Goal: Check status: Check status

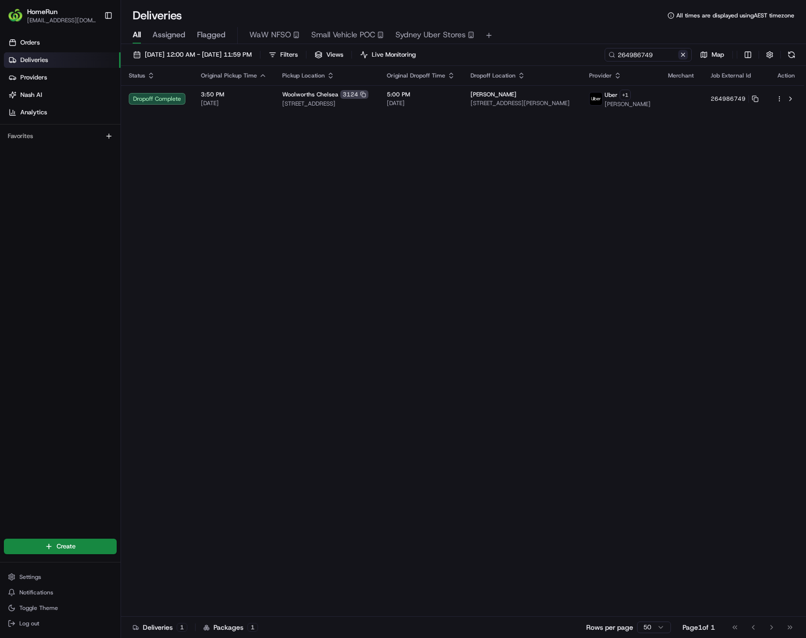
click at [537, 56] on button at bounding box center [684, 55] width 10 height 10
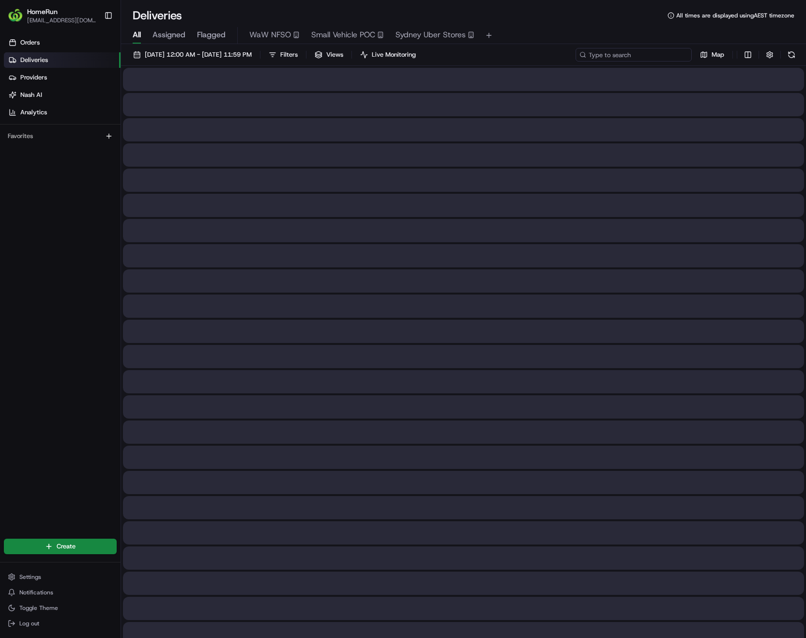
click at [537, 56] on input at bounding box center [634, 55] width 116 height 14
paste input "265014758"
type input "265014758"
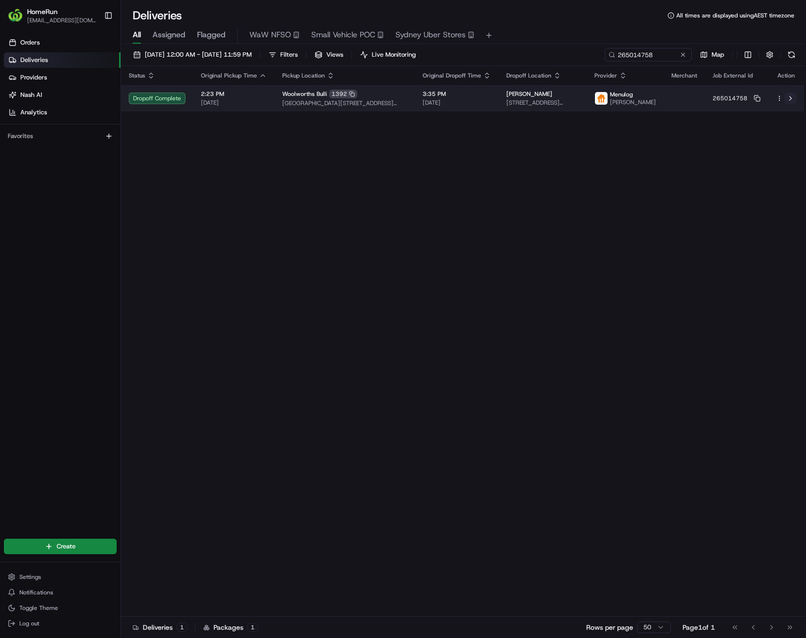
click at [537, 103] on button at bounding box center [791, 99] width 12 height 12
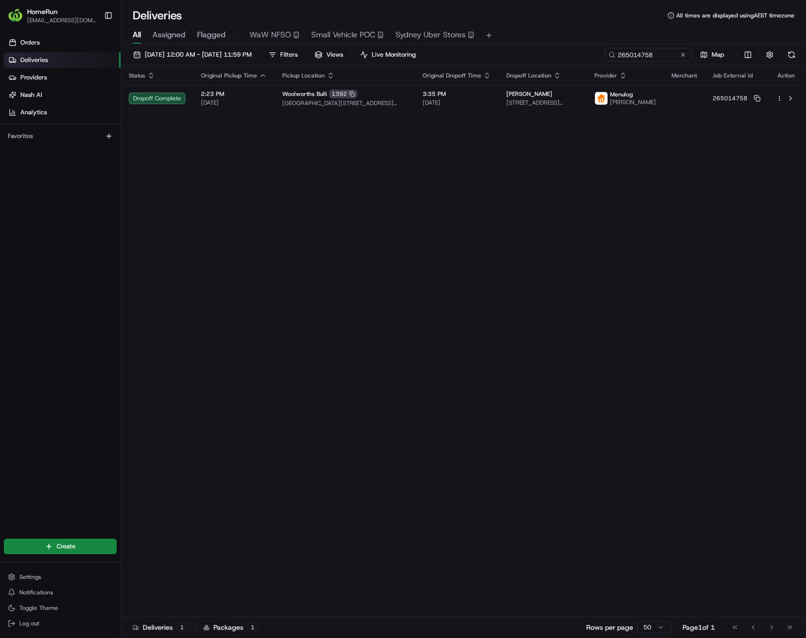
click at [412, 363] on div "Status Original Pickup Time Pickup Location Original Dropoff Time Dropoff Locat…" at bounding box center [462, 341] width 683 height 551
click at [537, 56] on button at bounding box center [684, 55] width 10 height 10
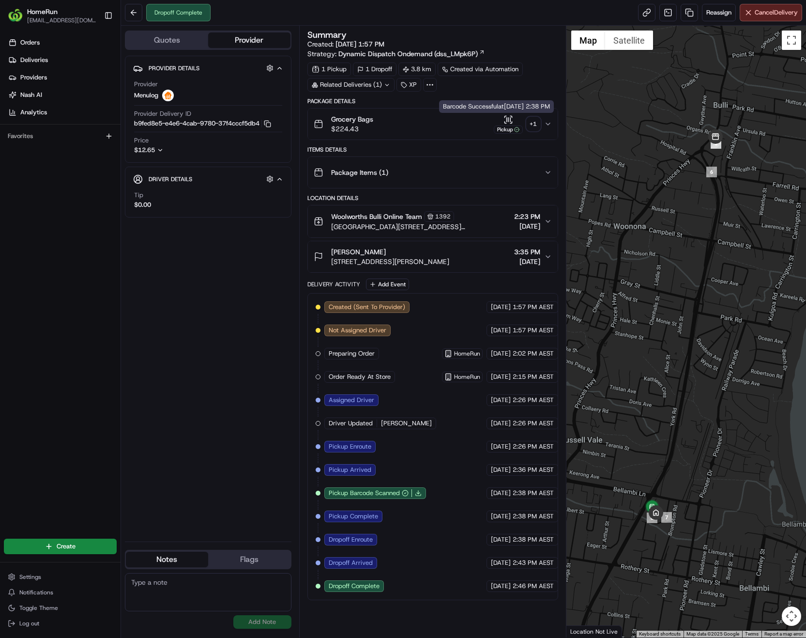
click at [536, 124] on div "+ 1" at bounding box center [534, 124] width 14 height 14
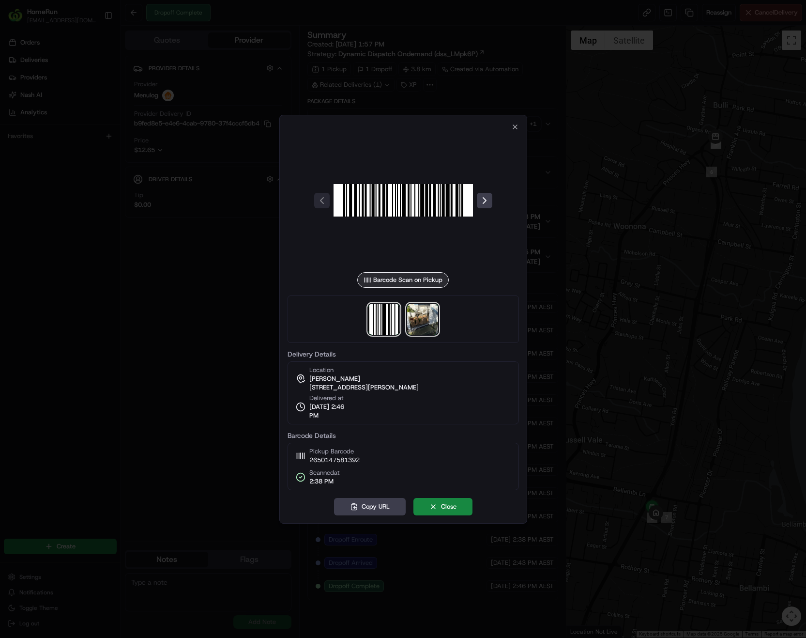
click at [423, 324] on img at bounding box center [422, 319] width 31 height 31
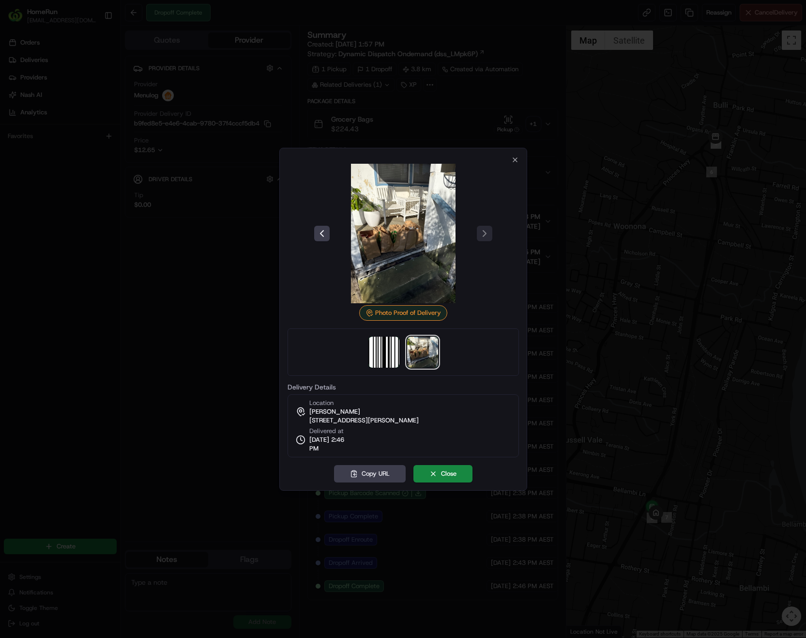
click at [420, 216] on img at bounding box center [403, 233] width 139 height 139
click at [515, 162] on icon "button" at bounding box center [515, 160] width 8 height 8
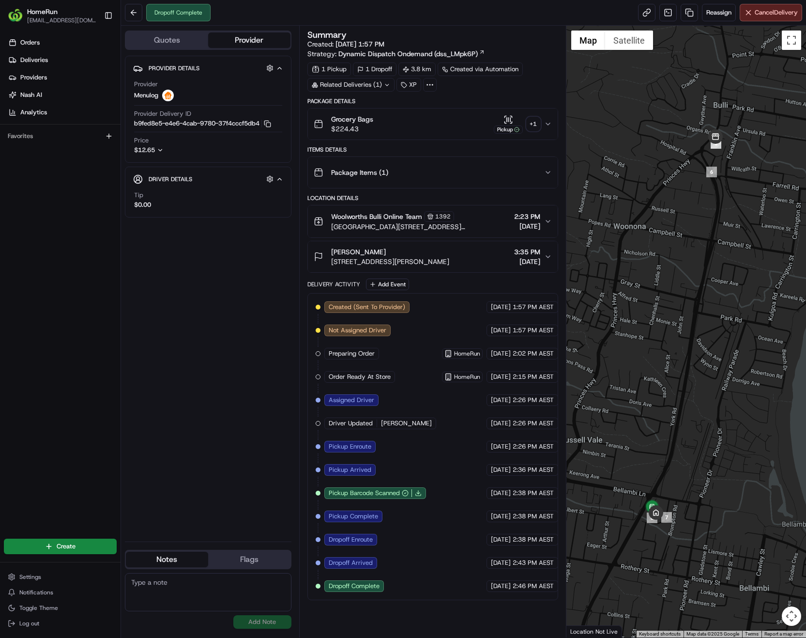
click at [386, 85] on icon at bounding box center [387, 85] width 6 height 6
click at [463, 94] on div "Summary Created: 16/08/2025 1:57 PM Strategy: Dynamic Dispatch Ondemand (dss_LM…" at bounding box center [433, 316] width 251 height 570
